Goal: Transaction & Acquisition: Purchase product/service

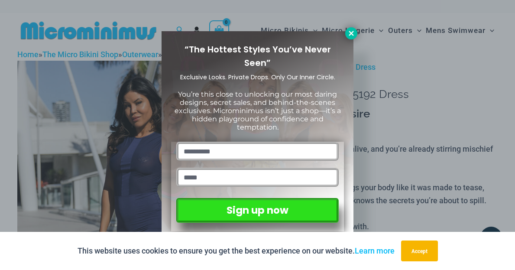
click at [349, 35] on icon at bounding box center [351, 33] width 5 height 5
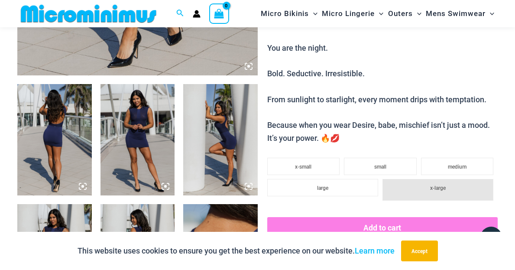
scroll to position [340, 0]
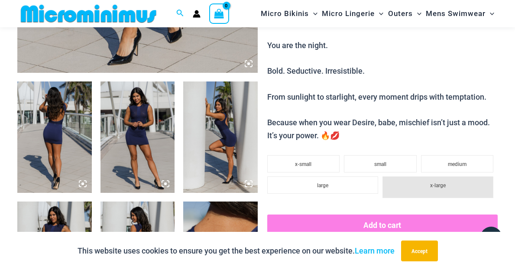
click at [137, 152] on img at bounding box center [137, 136] width 74 height 111
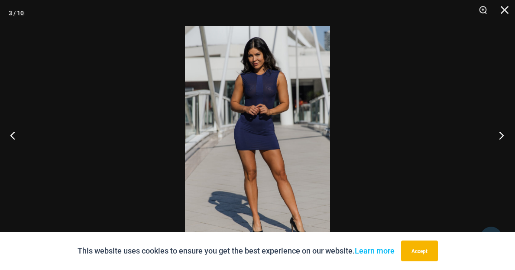
click at [501, 136] on button "Next" at bounding box center [498, 134] width 32 height 43
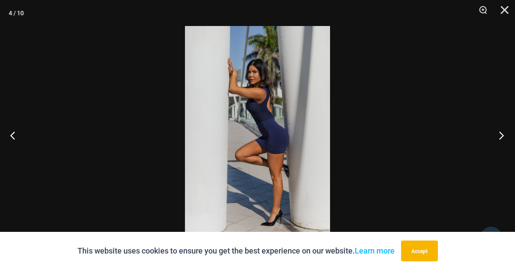
click at [501, 136] on button "Next" at bounding box center [498, 134] width 32 height 43
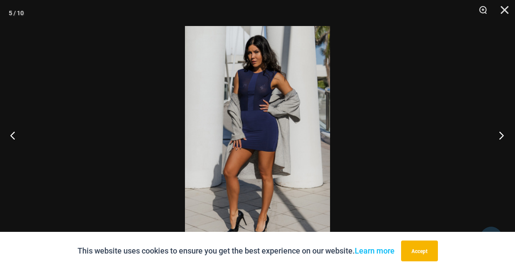
click at [501, 136] on button "Next" at bounding box center [498, 134] width 32 height 43
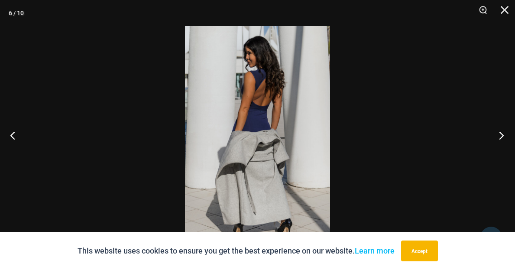
click at [501, 136] on button "Next" at bounding box center [498, 134] width 32 height 43
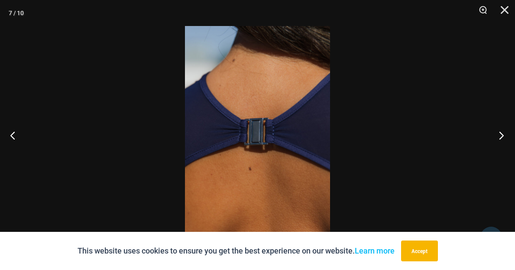
click at [501, 136] on button "Next" at bounding box center [498, 134] width 32 height 43
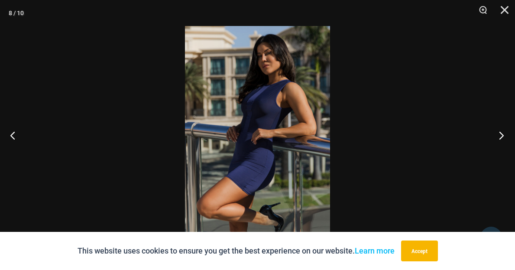
click at [501, 136] on button "Next" at bounding box center [498, 134] width 32 height 43
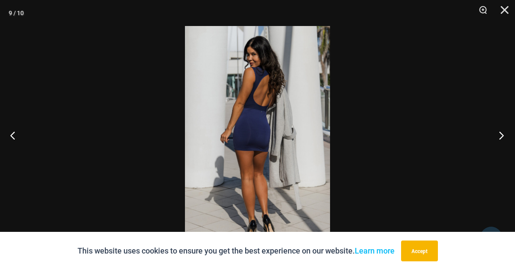
click at [501, 136] on button "Next" at bounding box center [498, 134] width 32 height 43
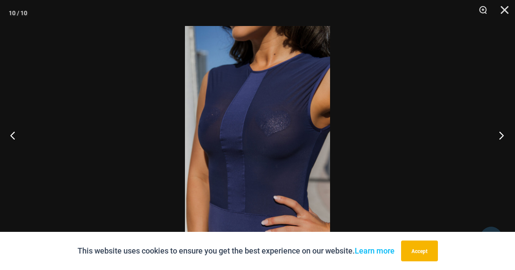
click at [501, 136] on button "Next" at bounding box center [498, 134] width 32 height 43
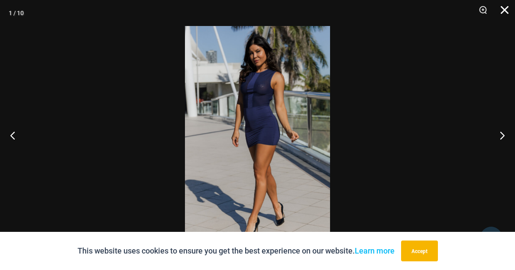
click at [502, 13] on button "Close" at bounding box center [502, 13] width 22 height 26
